Goal: Task Accomplishment & Management: Manage account settings

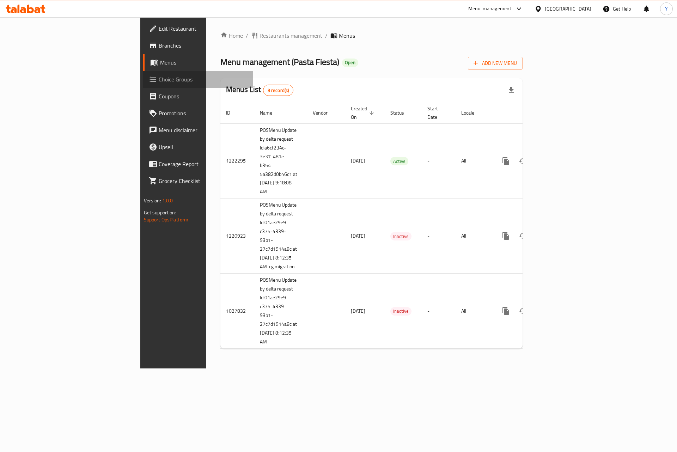
click at [159, 79] on span "Choice Groups" at bounding box center [203, 79] width 89 height 8
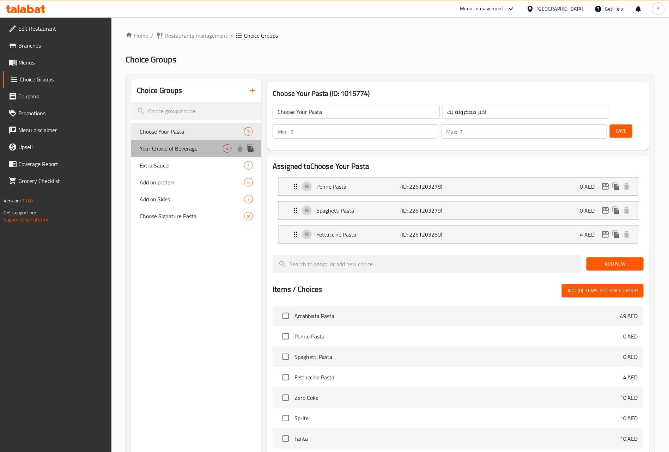
click at [187, 146] on span "Your Choice of Beverage" at bounding box center [181, 148] width 83 height 8
type input "Your Choice of Beverage"
type input "إختيارك من مشروب:"
type input "0"
type input "4"
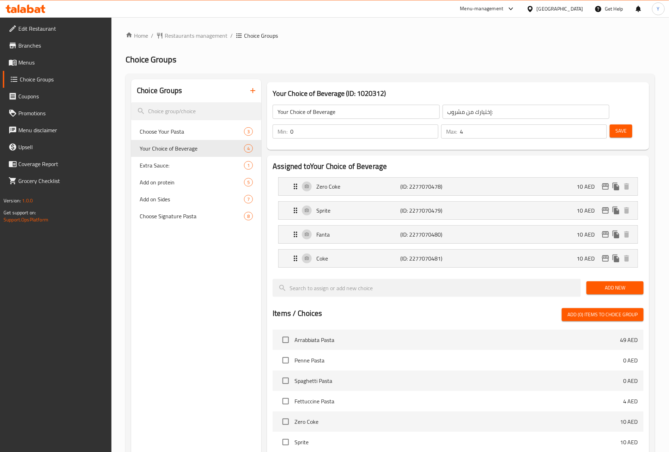
click at [375, 92] on h3 "Your Choice of Beverage (ID: 1020312)" at bounding box center [458, 93] width 371 height 11
click at [176, 133] on span "Choose Your Pasta" at bounding box center [181, 131] width 83 height 8
type input "Choose Your Pasta"
type input "اختر معكرونة بك"
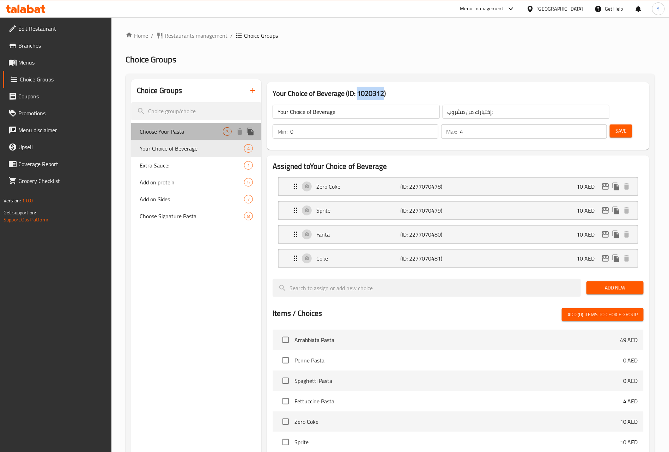
type input "1"
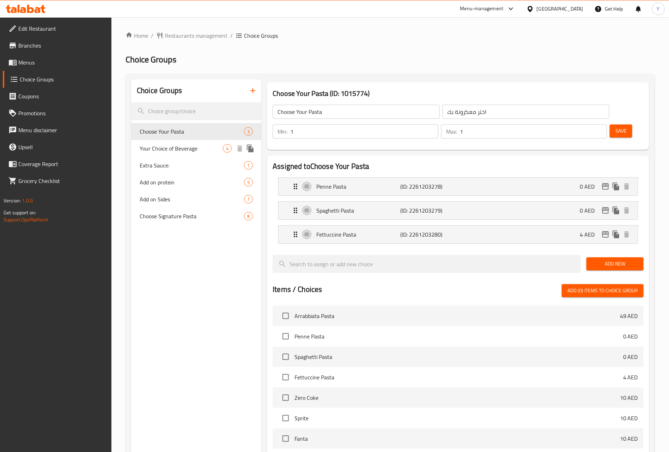
click at [193, 148] on span "Your Choice of Beverage" at bounding box center [181, 148] width 83 height 8
type input "Your Choice of Beverage"
type input "إختيارك من مشروب:"
type input "0"
type input "4"
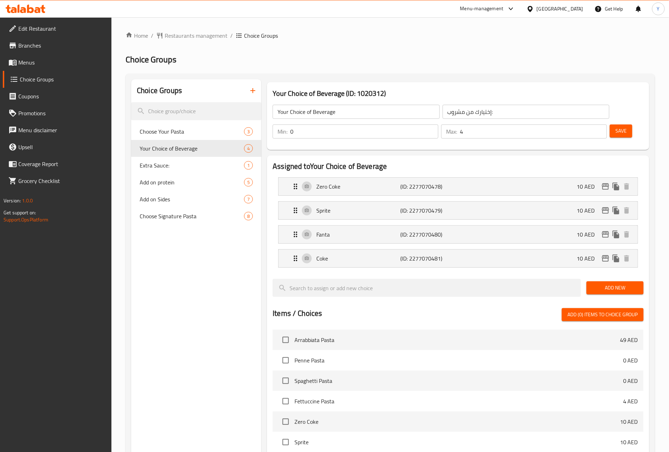
click at [301, 61] on h2 "Choice Groups" at bounding box center [390, 59] width 529 height 11
click at [210, 287] on div "Choice Groups Choose Your Pasta 3 Your Choice of Beverage 4 Extra Sauce: 1 Add …" at bounding box center [196, 367] width 130 height 577
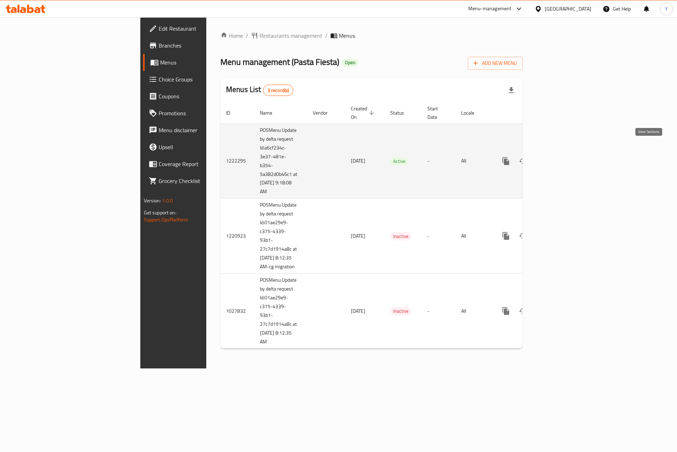
click at [561, 157] on icon "enhanced table" at bounding box center [557, 161] width 8 height 8
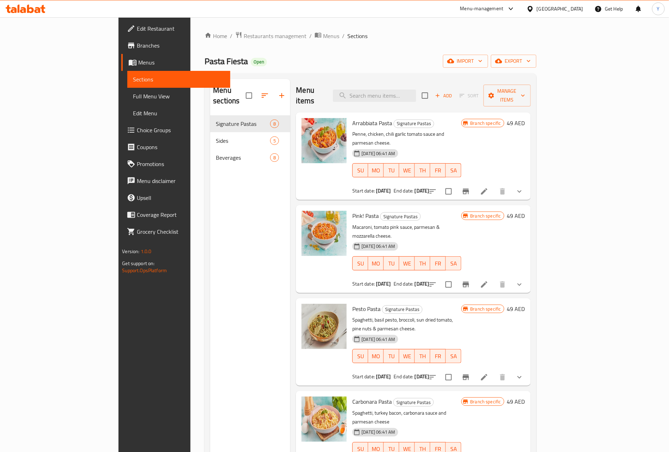
click at [524, 187] on icon "show more" at bounding box center [519, 191] width 8 height 8
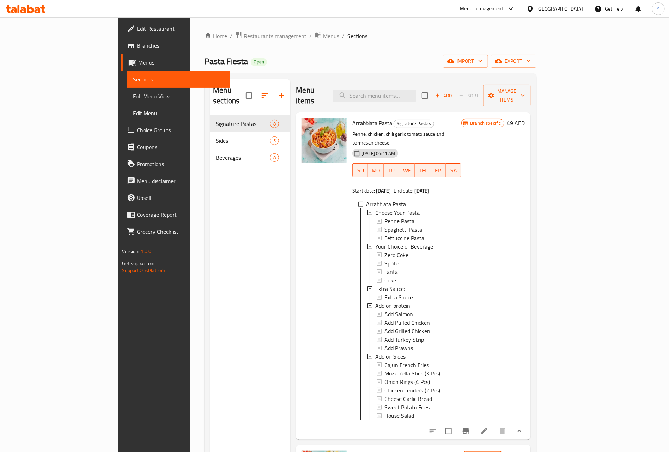
scroll to position [1, 0]
click at [488, 427] on icon at bounding box center [484, 431] width 8 height 8
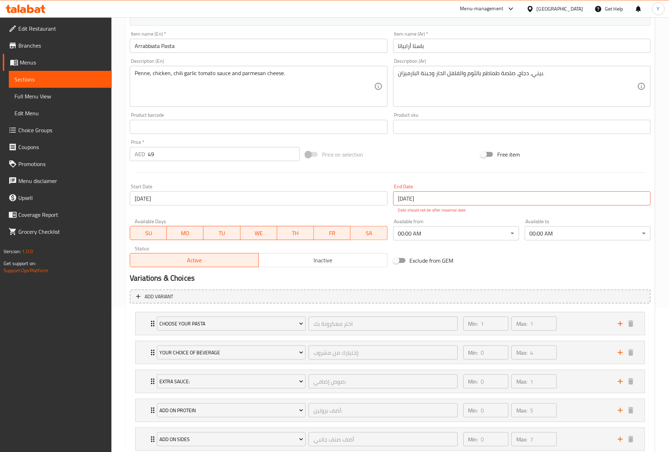
scroll to position [159, 0]
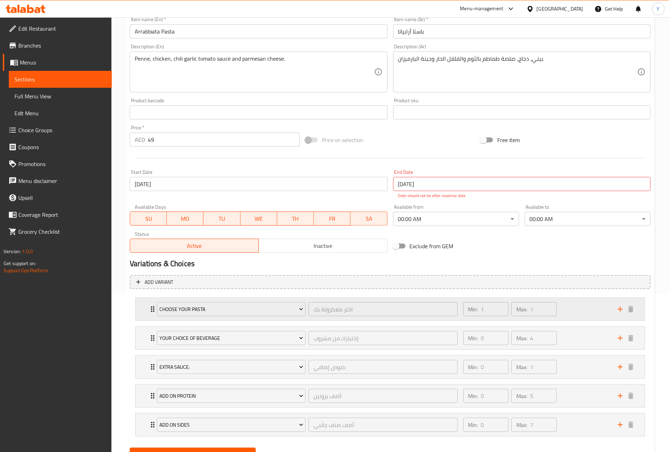
click at [145, 309] on div "Choose Your Pasta اختر معكرونة بك ​ Min: 1 ​ Max: 1 ​" at bounding box center [390, 309] width 509 height 23
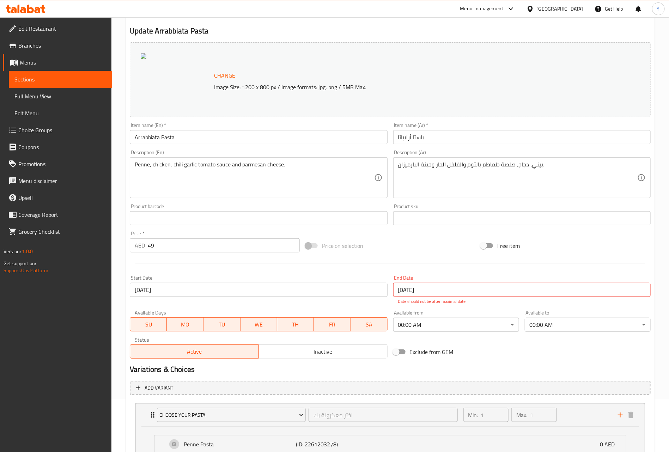
scroll to position [0, 0]
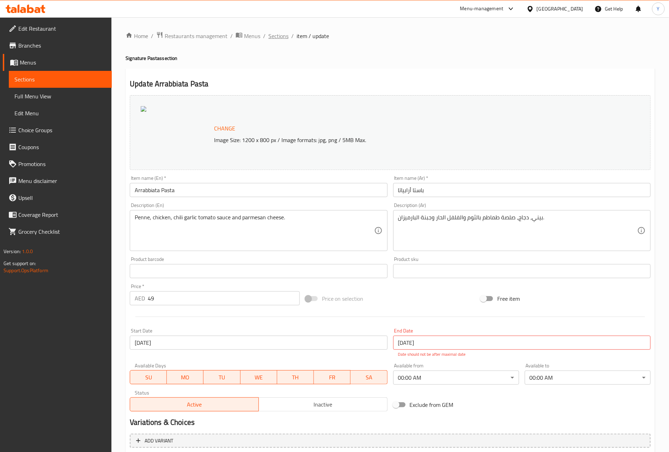
click at [284, 33] on span "Sections" at bounding box center [278, 36] width 20 height 8
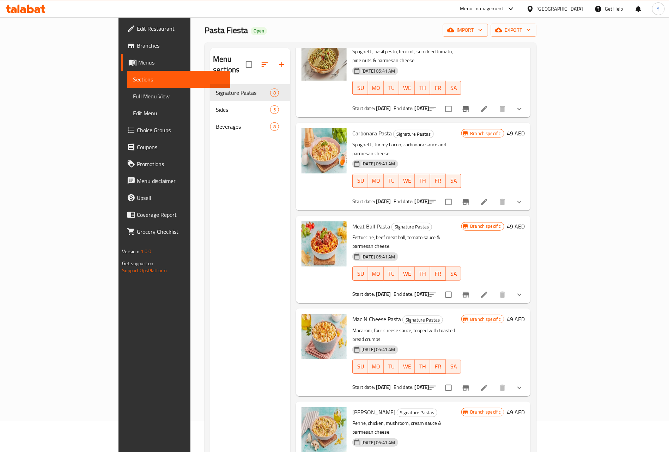
scroll to position [99, 0]
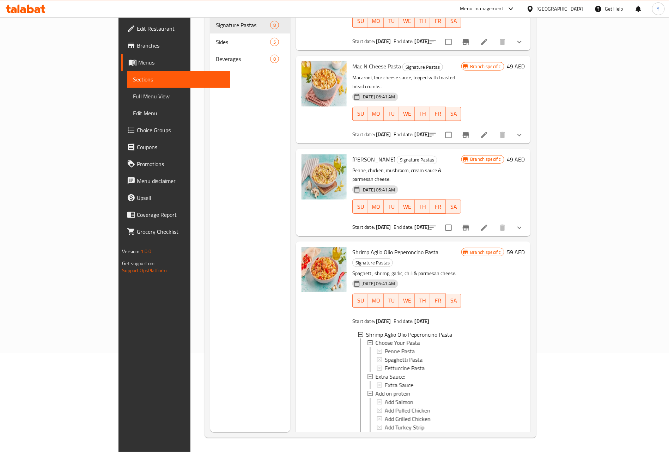
scroll to position [443, 0]
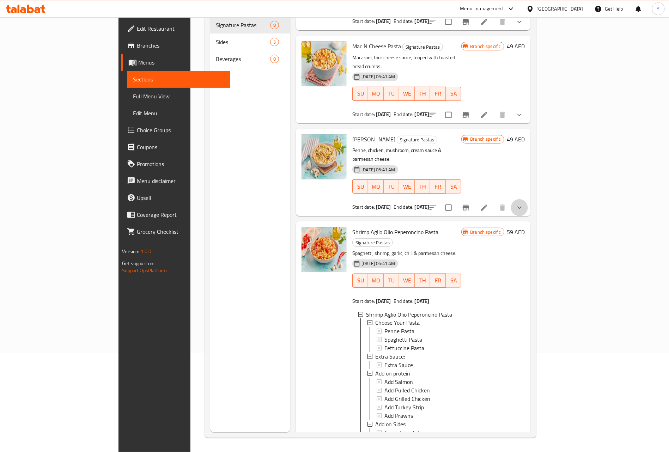
click at [528, 199] on button "show more" at bounding box center [519, 207] width 17 height 17
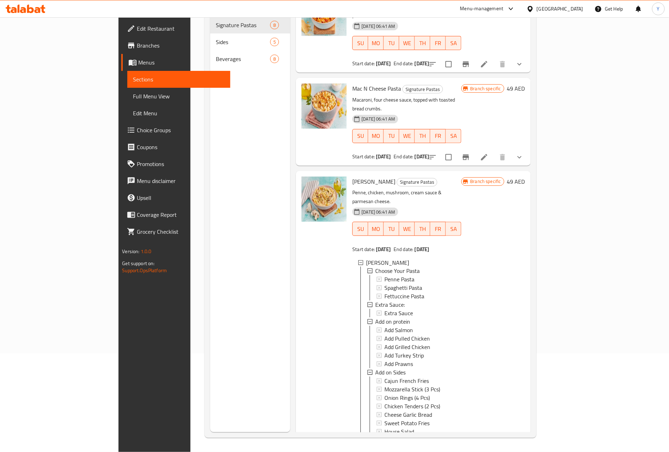
scroll to position [337, 0]
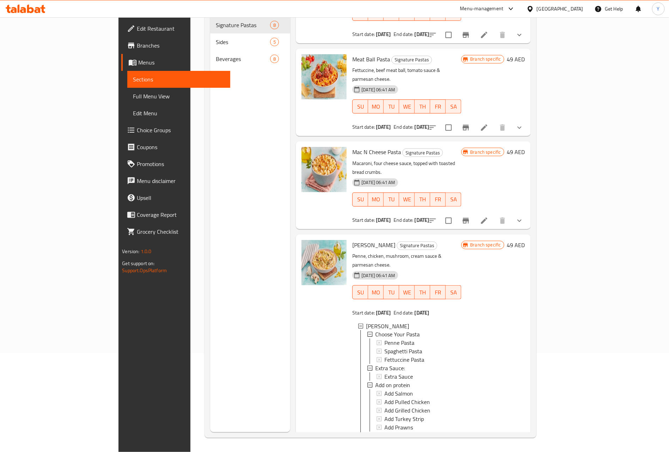
click at [528, 212] on button "show more" at bounding box center [519, 220] width 17 height 17
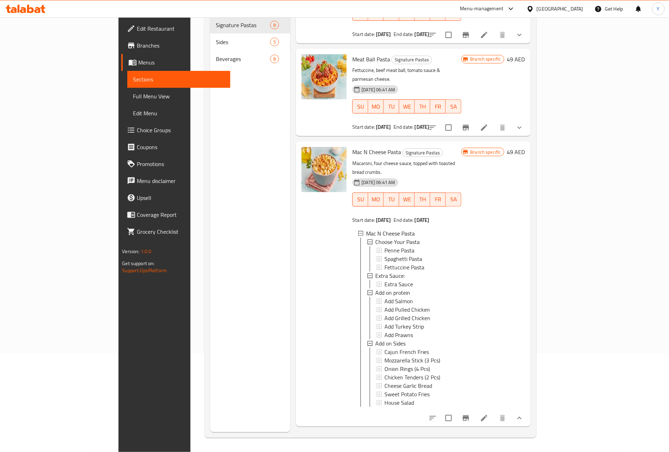
click at [524, 123] on icon "show more" at bounding box center [519, 127] width 8 height 8
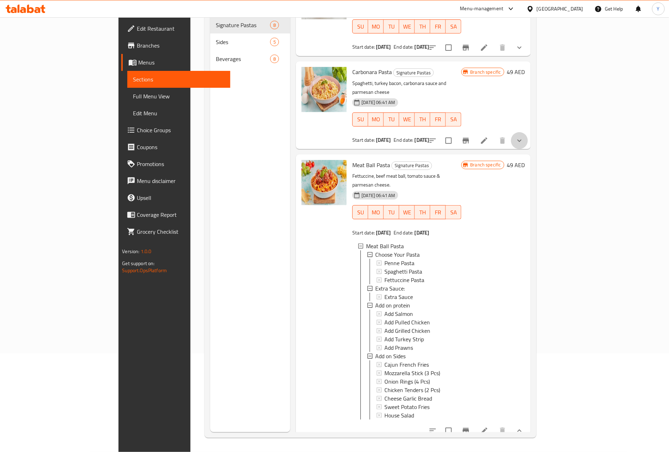
click at [528, 132] on button "show more" at bounding box center [519, 140] width 17 height 17
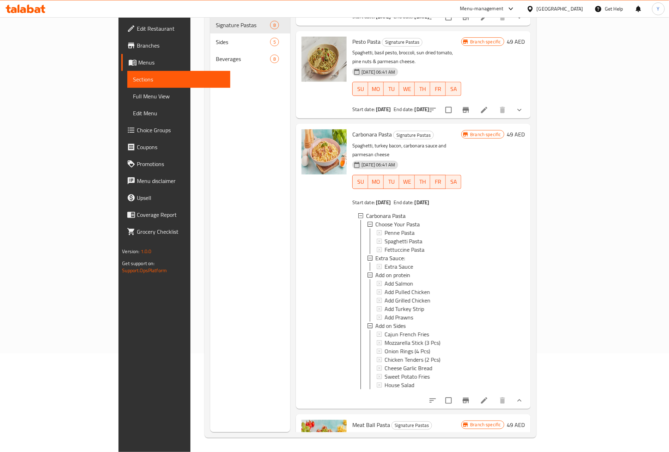
scroll to position [72, 0]
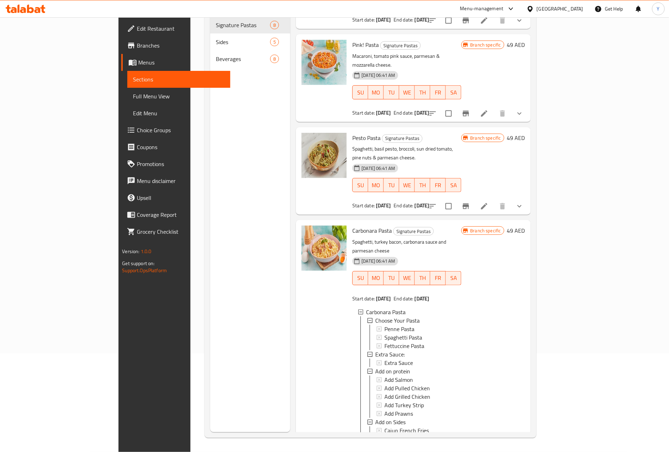
click at [528, 198] on div at bounding box center [476, 206] width 104 height 17
click at [528, 158] on div "Pesto Pasta Signature Pastas Spaghetti, basil pesto, broccoli, sun dried tomato…" at bounding box center [439, 171] width 178 height 82
click at [528, 198] on div at bounding box center [476, 206] width 104 height 17
click at [524, 202] on icon "show more" at bounding box center [519, 206] width 8 height 8
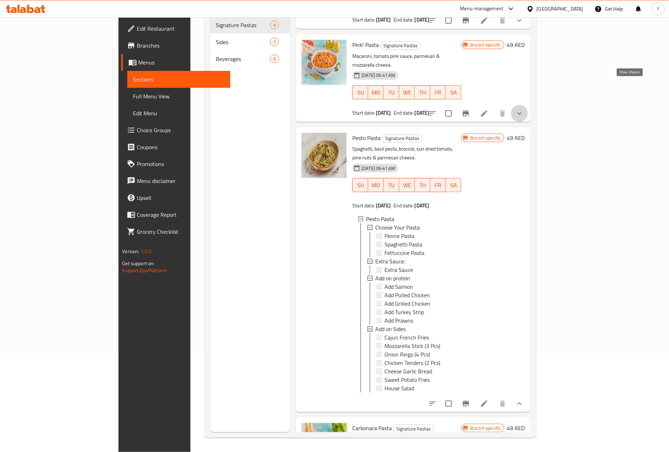
click at [524, 109] on icon "show more" at bounding box center [519, 113] width 8 height 8
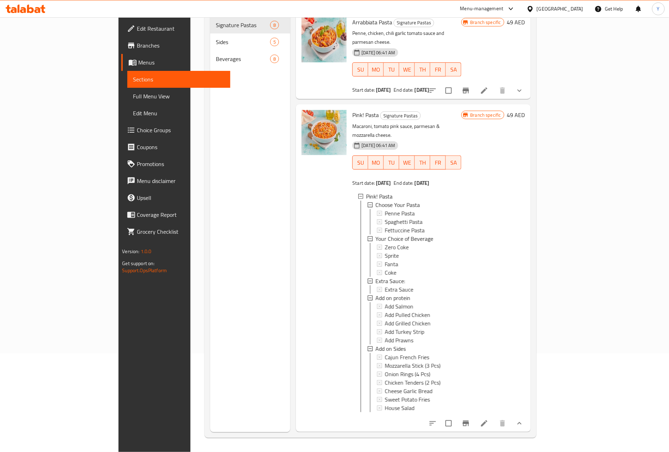
scroll to position [0, 0]
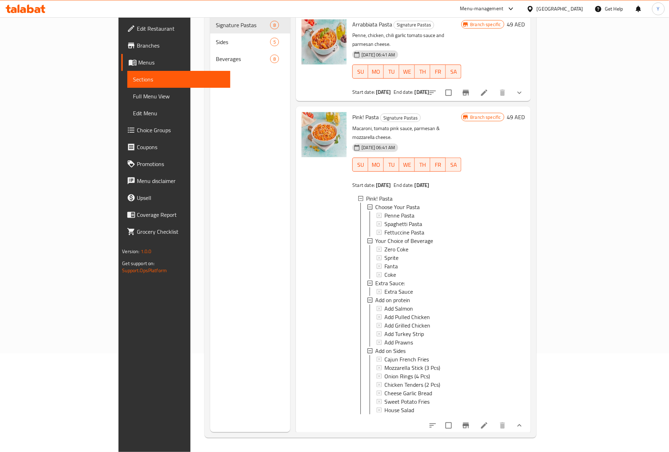
click at [528, 84] on button "show more" at bounding box center [519, 92] width 17 height 17
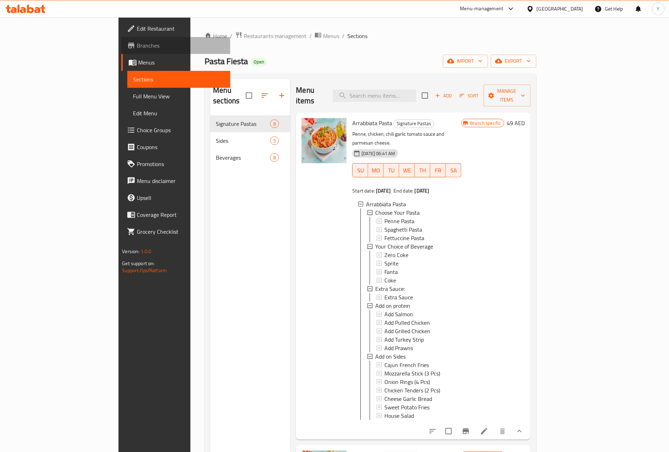
click at [137, 45] on span "Branches" at bounding box center [181, 45] width 88 height 8
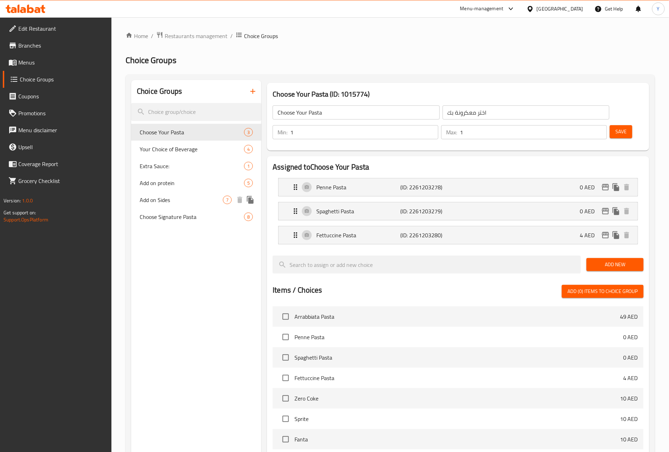
click at [192, 199] on span "Add on Sides" at bounding box center [181, 200] width 83 height 8
type input "Add on Sides"
type input "أضف صنف جانبي"
type input "0"
type input "7"
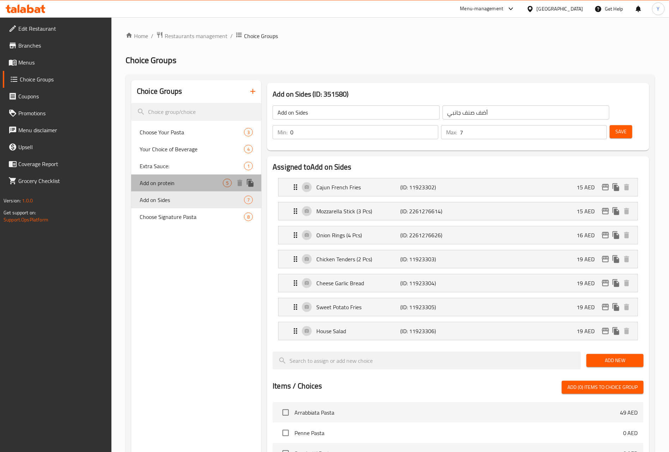
click at [163, 187] on span "Add on protein" at bounding box center [181, 183] width 83 height 8
type input "Add on protein"
type input "أضف بروتين:"
type input "5"
